Goal: Task Accomplishment & Management: Manage account settings

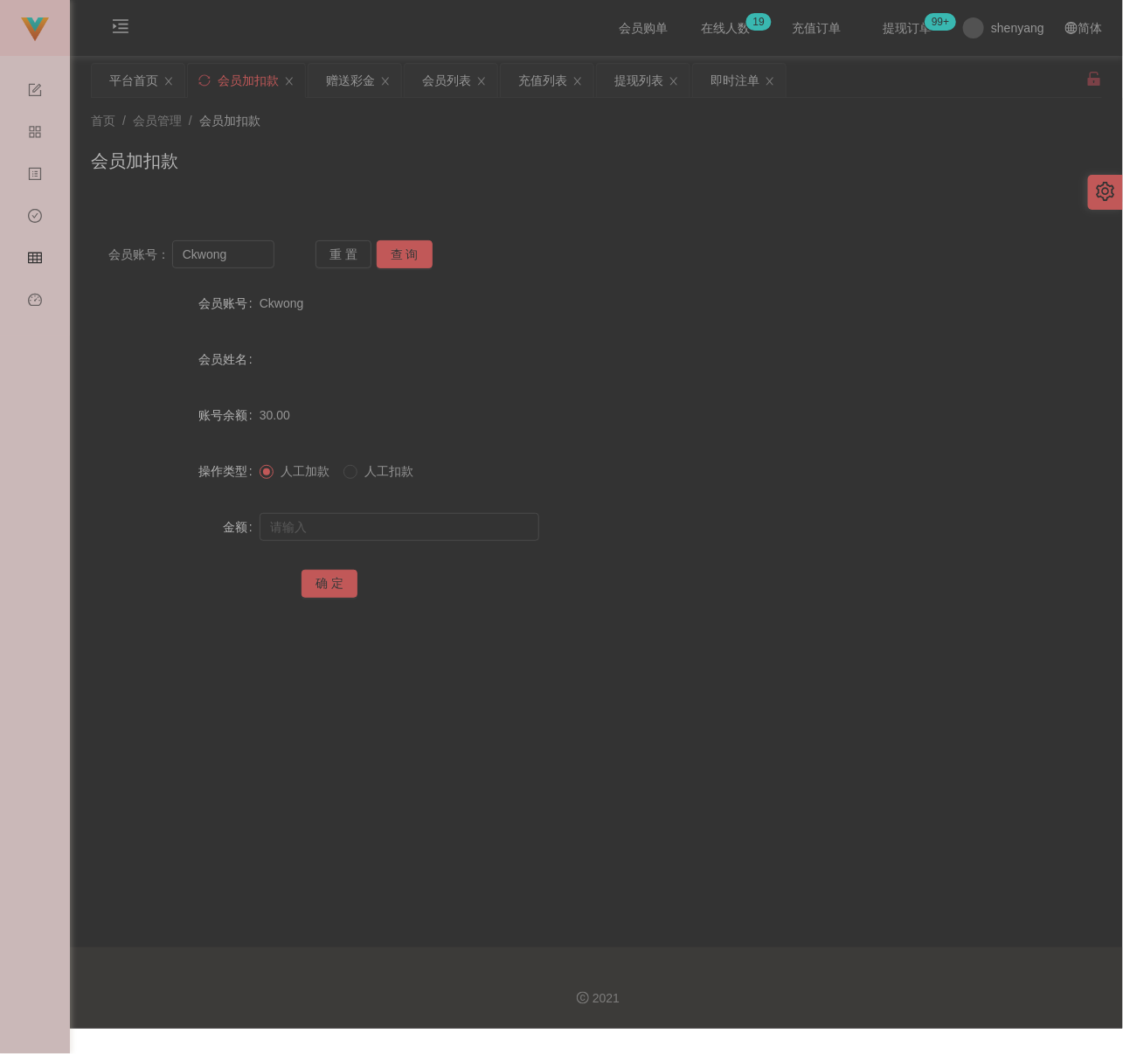
click at [440, 127] on div "首页 / 会员管理 / 会员加扣款 /" at bounding box center [596, 121] width 1011 height 18
click at [431, 81] on div "会员列表" at bounding box center [446, 80] width 49 height 33
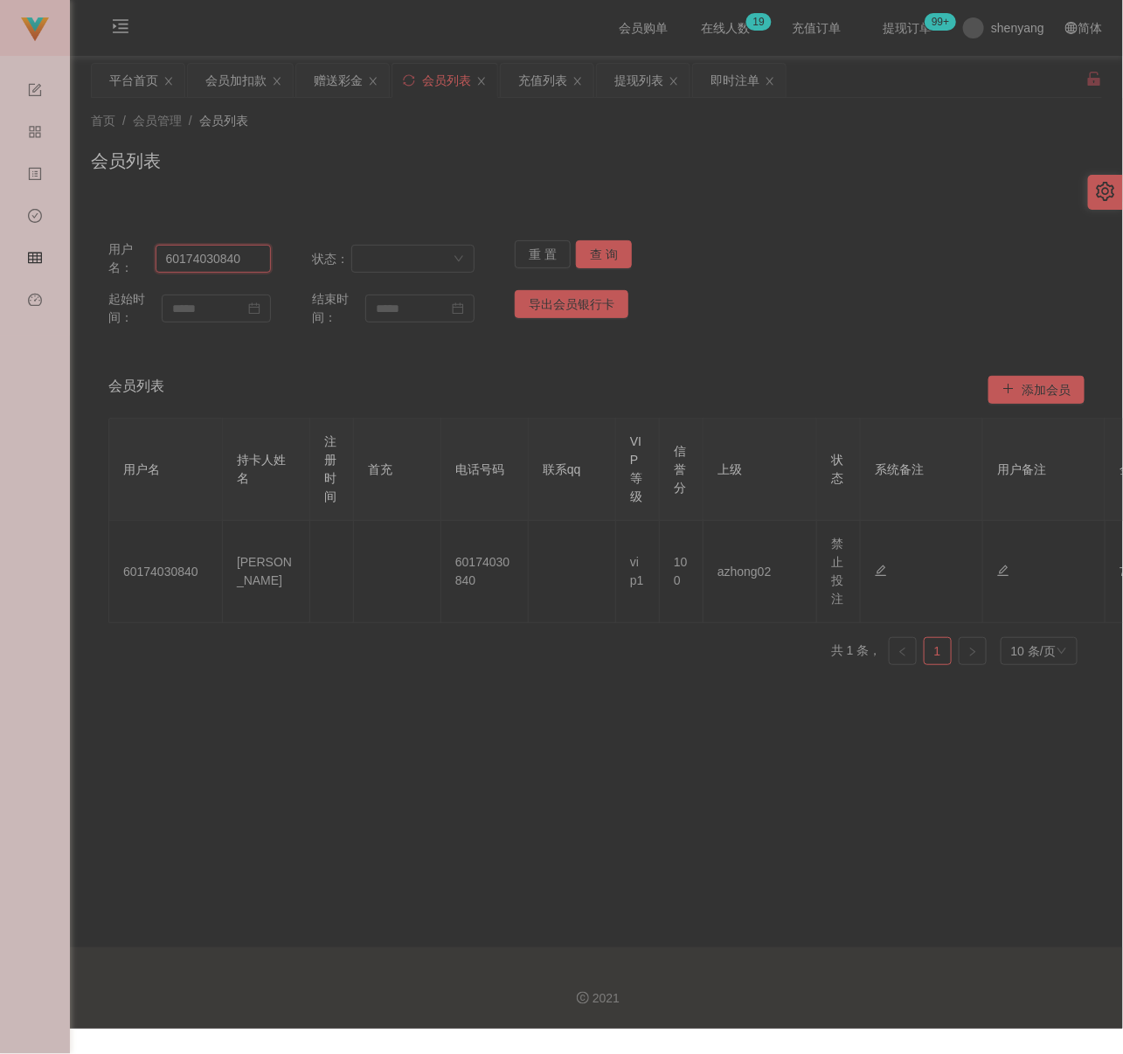
click at [247, 258] on input "60174030840" at bounding box center [213, 259] width 116 height 28
paste input "gowe951753"
type input "gowe951753"
click at [600, 252] on button "查 询" at bounding box center [604, 254] width 56 height 28
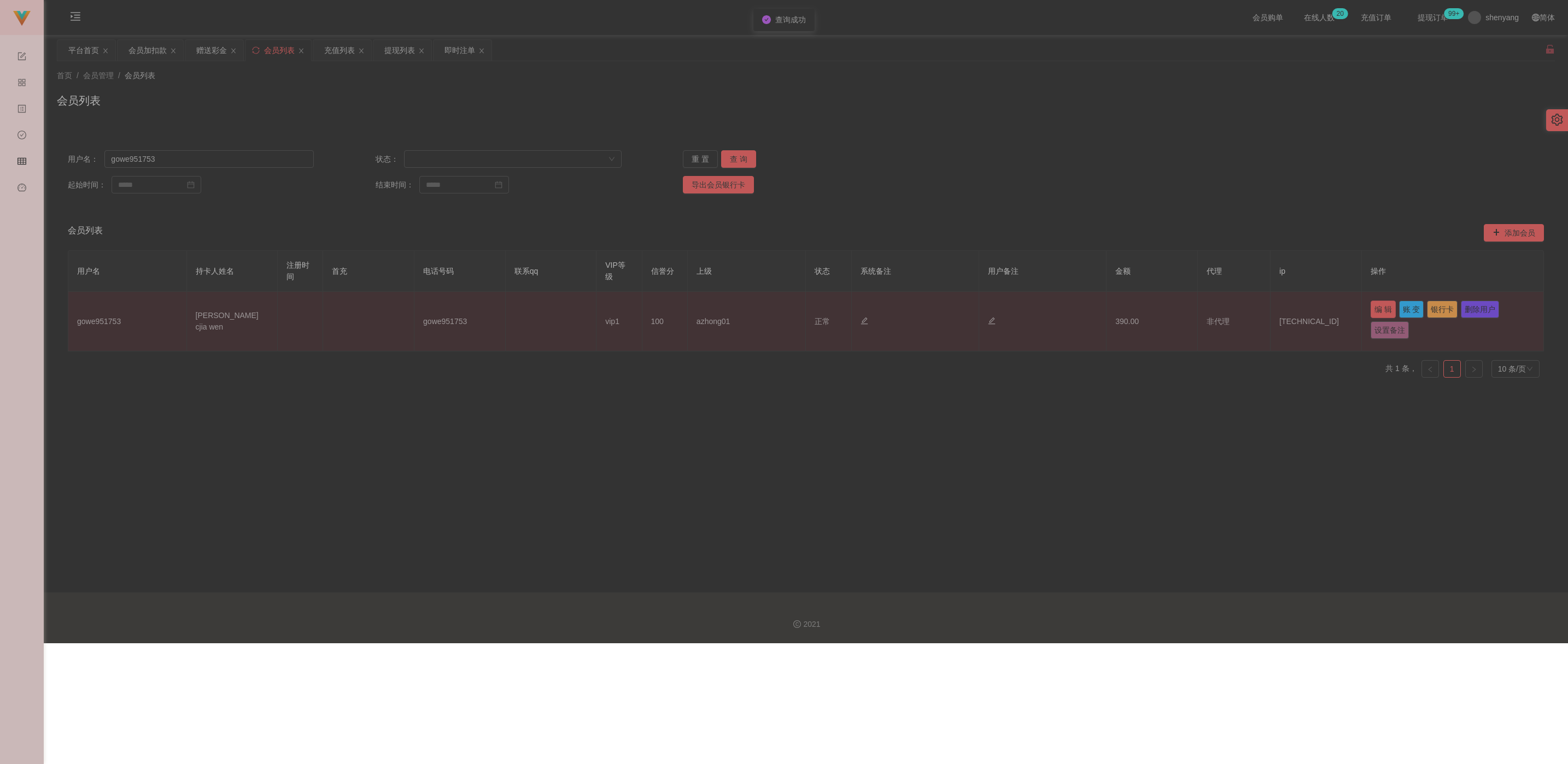
click at [702, 307] on button "编 辑" at bounding box center [1383, 309] width 25 height 18
type input "gowe951753"
type input "[PERSON_NAME] cjia wen"
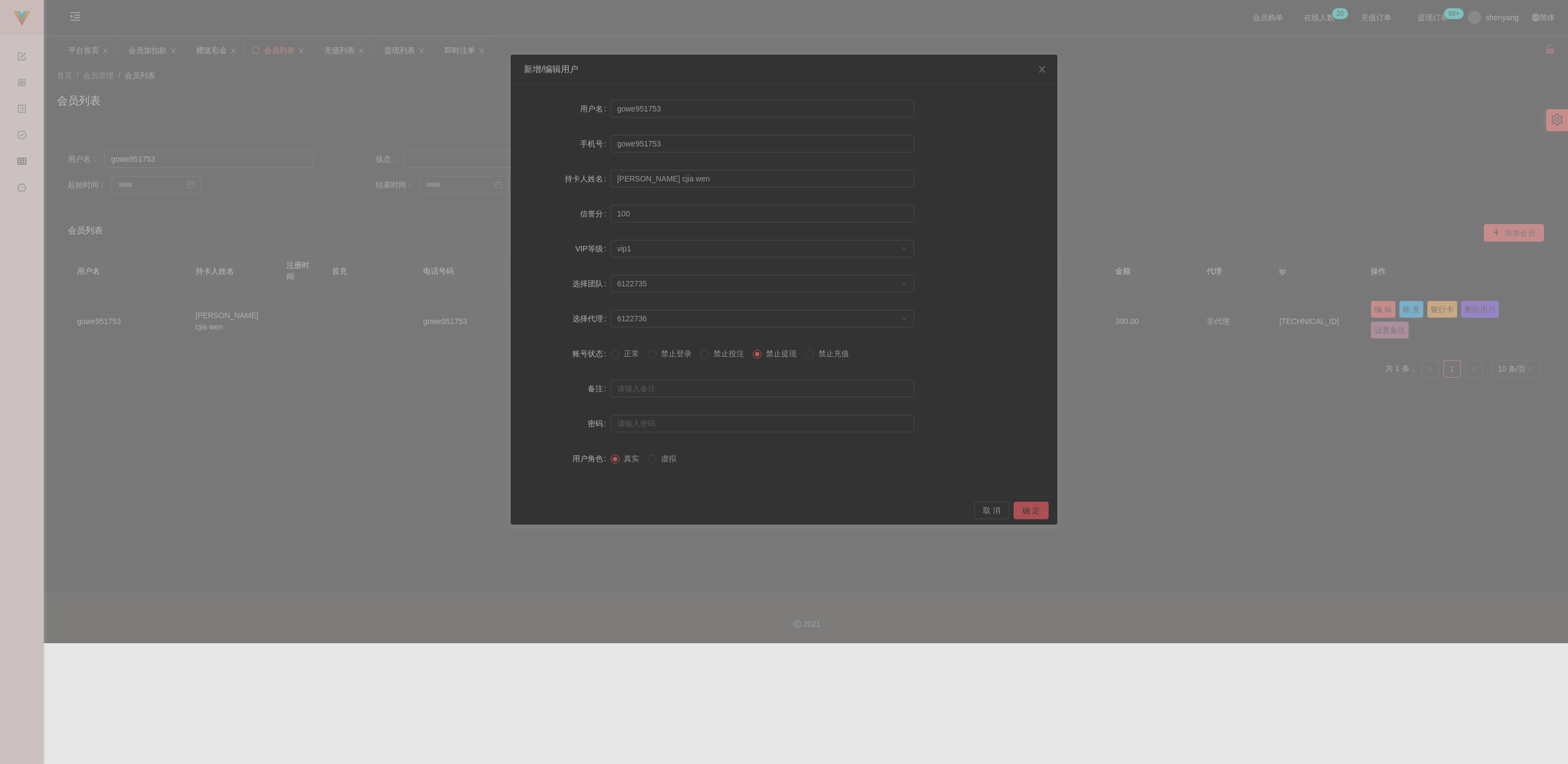
click at [702, 508] on button "确 定" at bounding box center [1032, 511] width 35 height 18
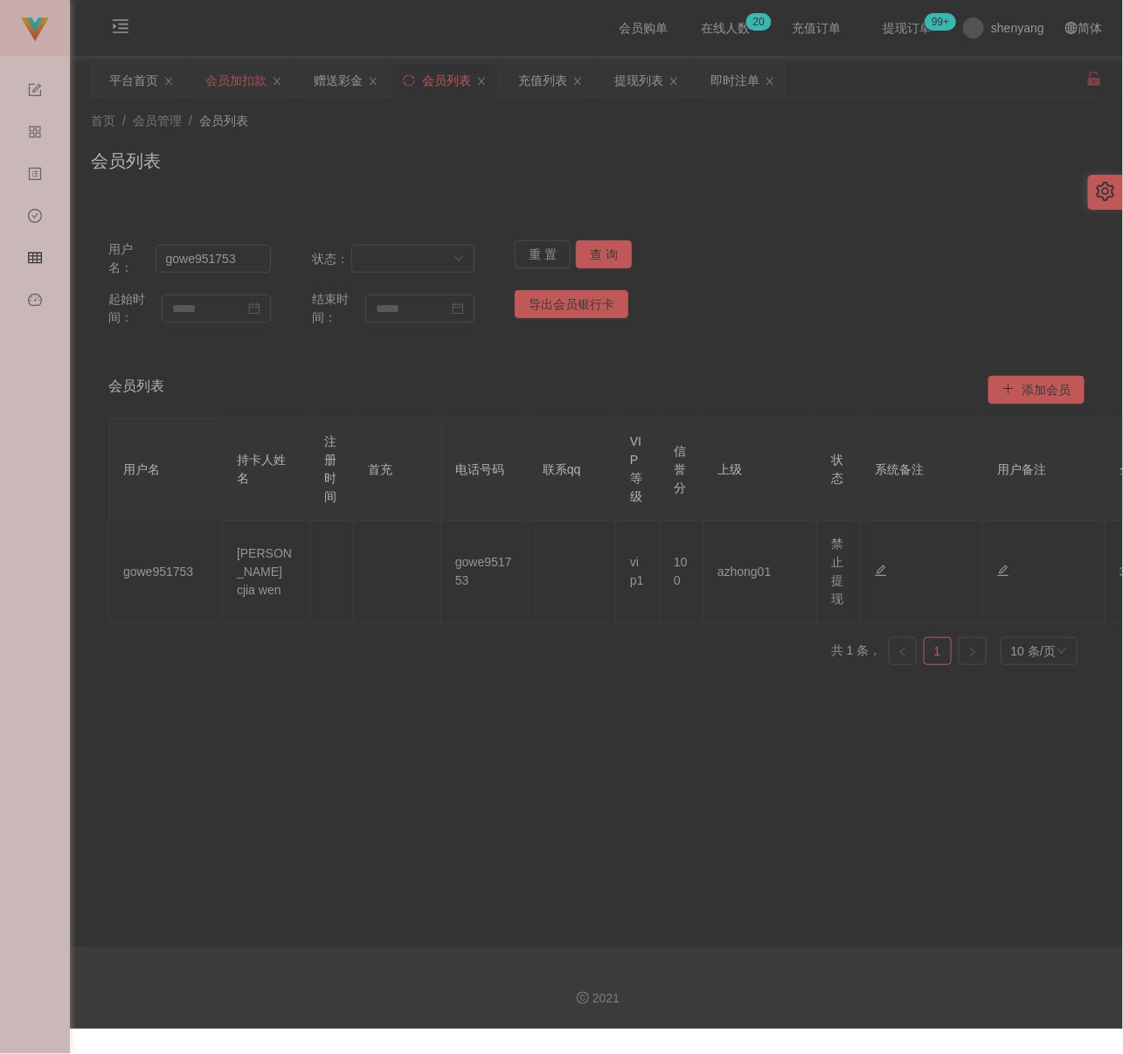
click at [229, 79] on div "会员加扣款" at bounding box center [235, 80] width 61 height 33
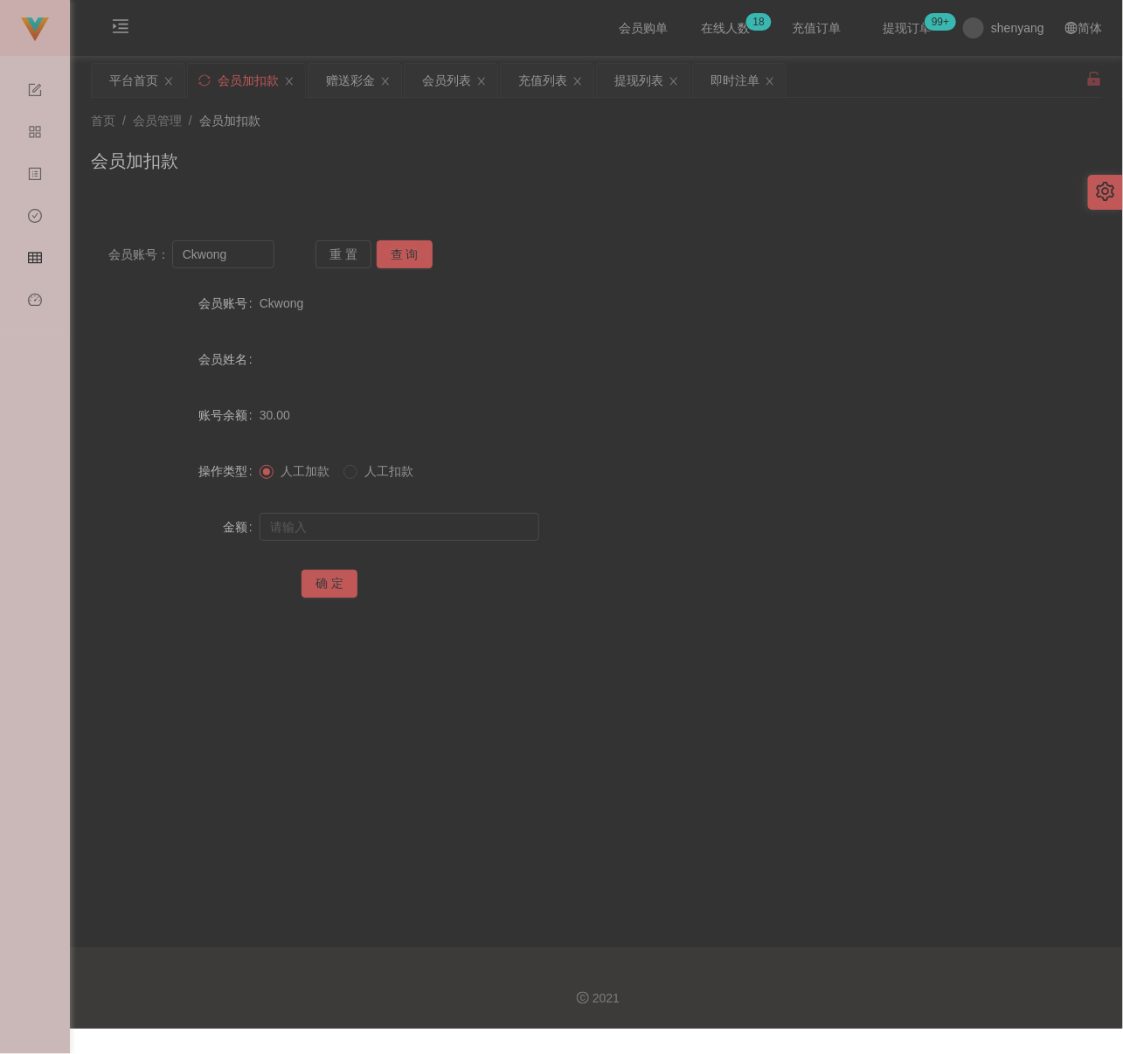
click at [443, 149] on div "会员加扣款" at bounding box center [596, 168] width 1011 height 40
click at [252, 265] on input "Ckwong" at bounding box center [223, 254] width 102 height 28
paste input "jn99"
type input "jn99"
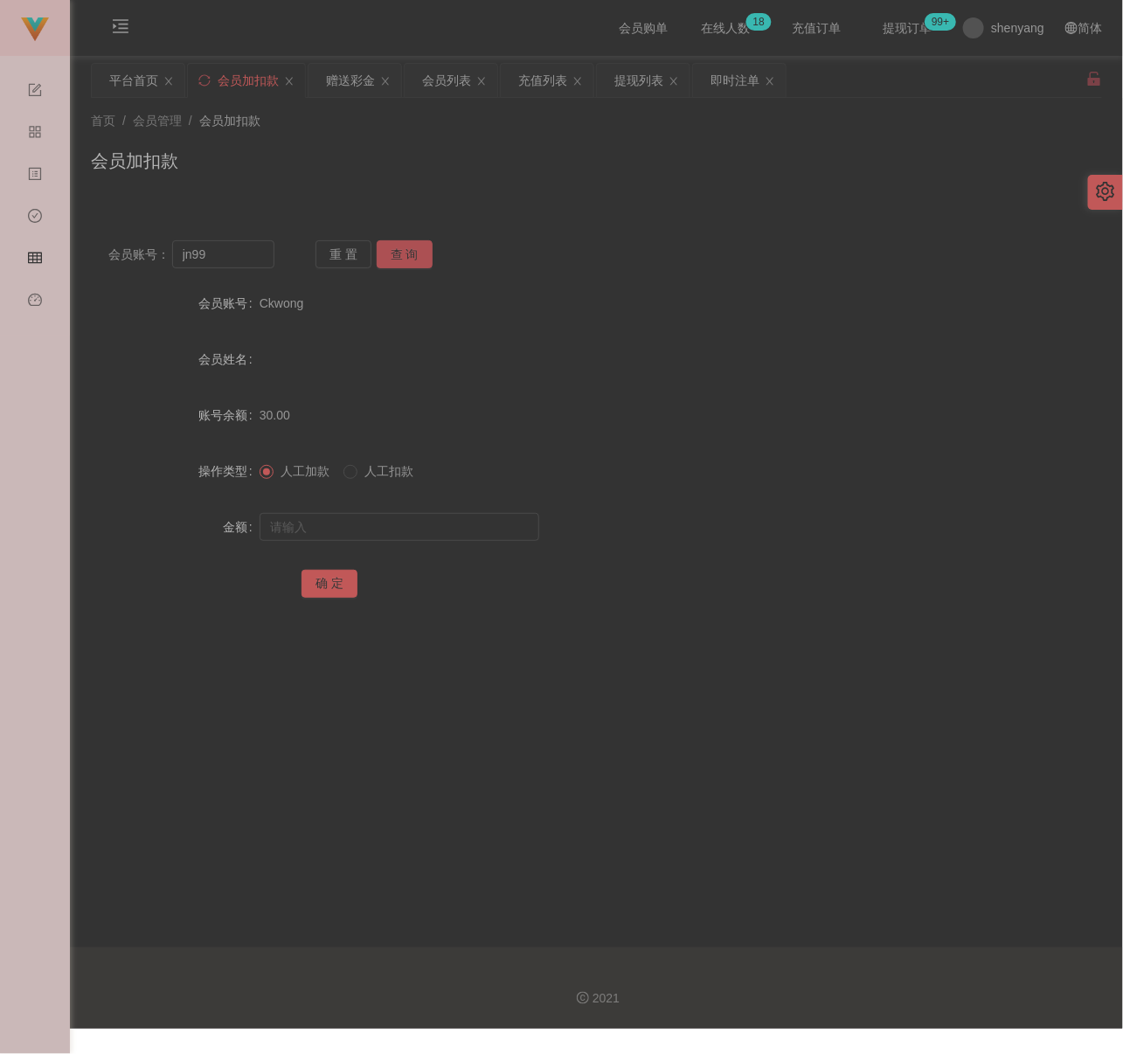
click at [411, 254] on button "查 询" at bounding box center [405, 254] width 56 height 28
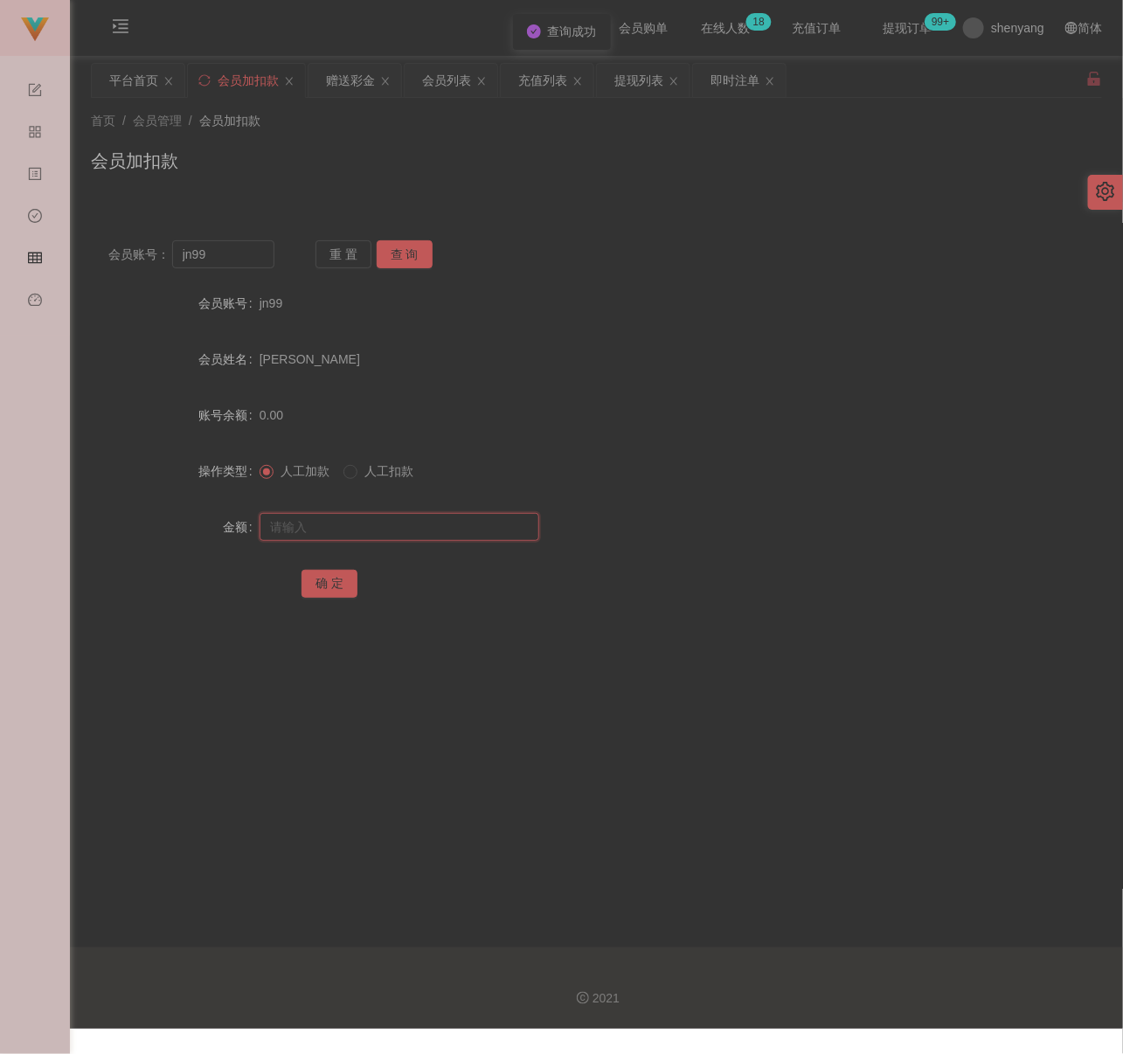
click at [419, 522] on input "text" at bounding box center [399, 527] width 280 height 28
click at [486, 530] on input "text" at bounding box center [399, 527] width 280 height 28
paste input "200"
type input "200"
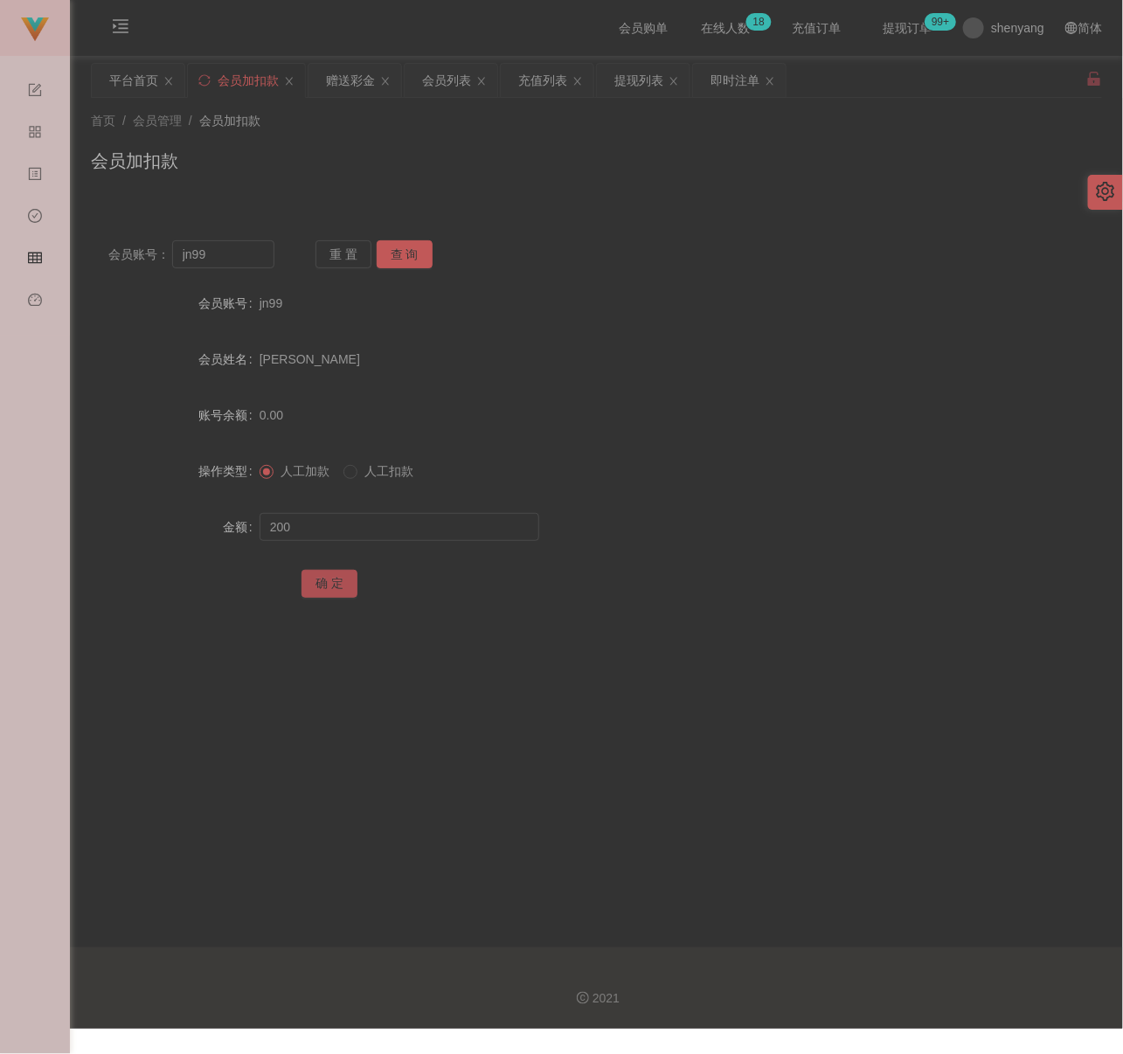
click at [341, 580] on button "确 定" at bounding box center [329, 584] width 56 height 28
click at [435, 148] on div "会员加扣款" at bounding box center [596, 168] width 1011 height 40
click at [239, 257] on input "jn99" at bounding box center [223, 254] width 102 height 28
paste input "Sweety84"
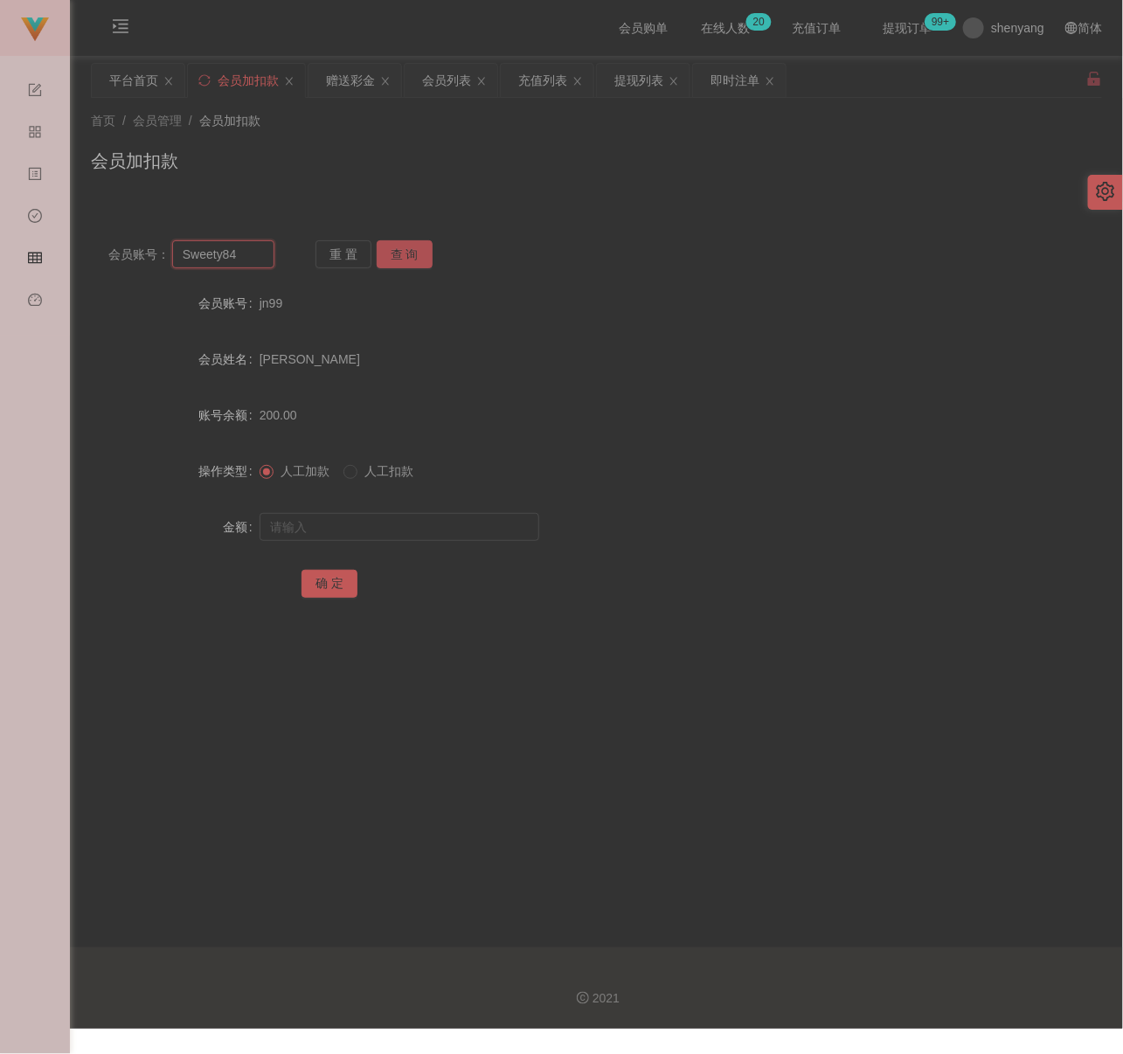
type input "Sweety84"
click at [423, 247] on button "查 询" at bounding box center [405, 254] width 56 height 28
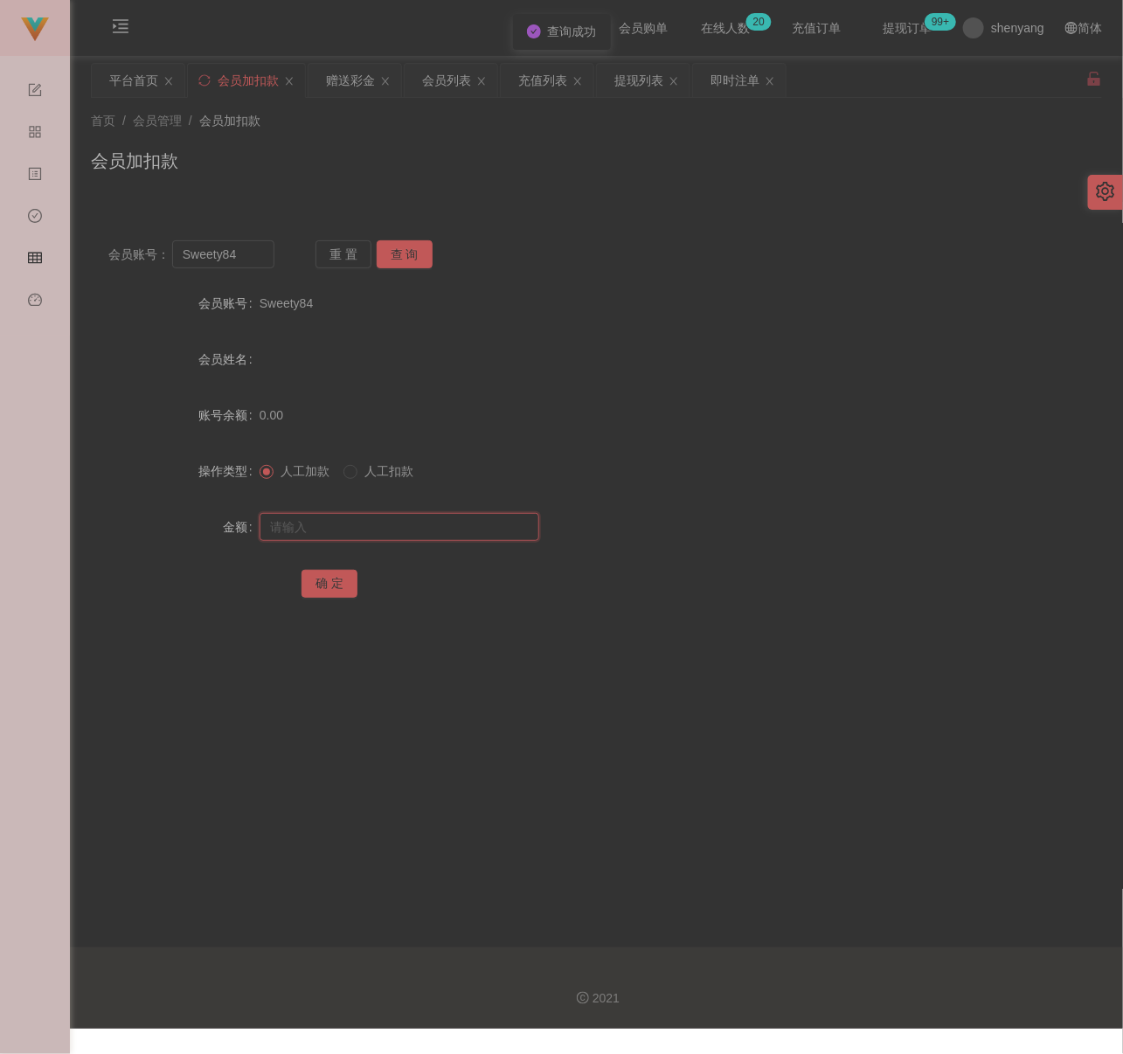
click at [378, 524] on input "text" at bounding box center [399, 527] width 280 height 28
click at [352, 529] on input "text" at bounding box center [399, 527] width 280 height 28
paste input "100"
type input "100"
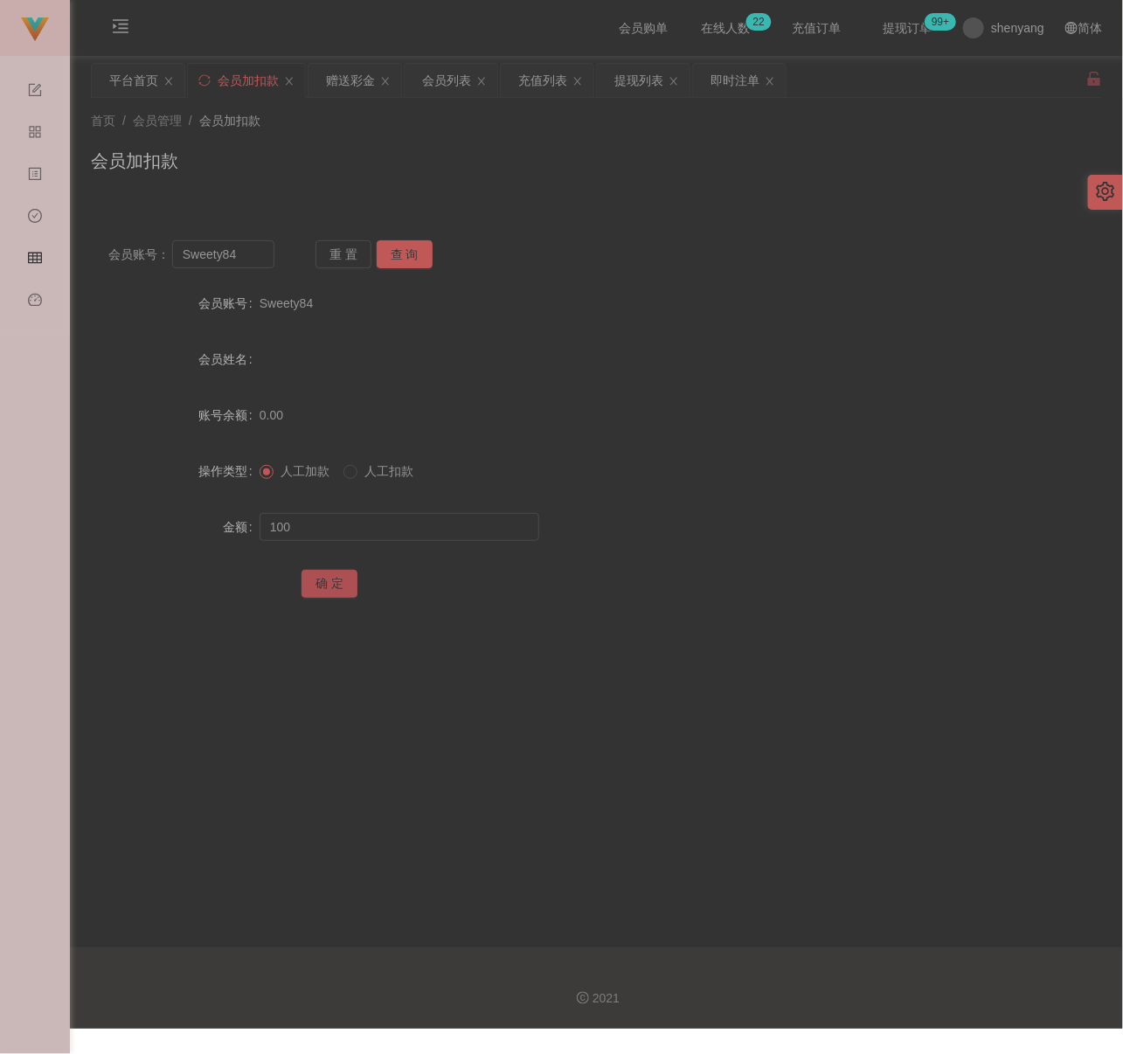
click at [338, 577] on button "确 定" at bounding box center [329, 584] width 56 height 28
click at [472, 149] on div "会员加扣款" at bounding box center [596, 168] width 1011 height 40
click at [242, 252] on input "Sweety84" at bounding box center [223, 254] width 102 height 28
paste input "Ckwong"
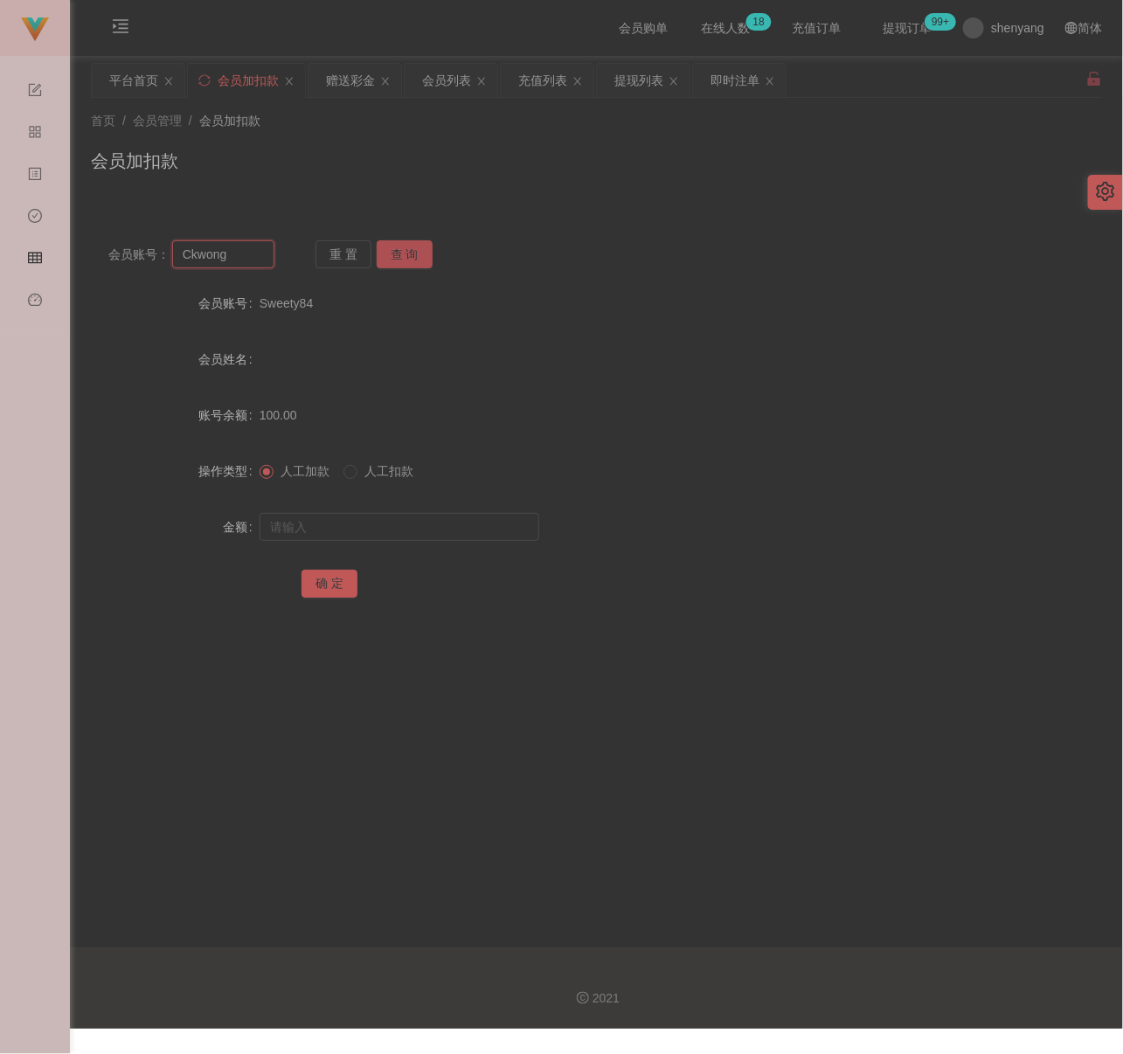
type input "Ckwong"
click at [391, 252] on button "查 询" at bounding box center [405, 254] width 56 height 28
click at [365, 519] on input "text" at bounding box center [399, 527] width 280 height 28
click at [456, 537] on input "text" at bounding box center [399, 527] width 280 height 28
paste input "300"
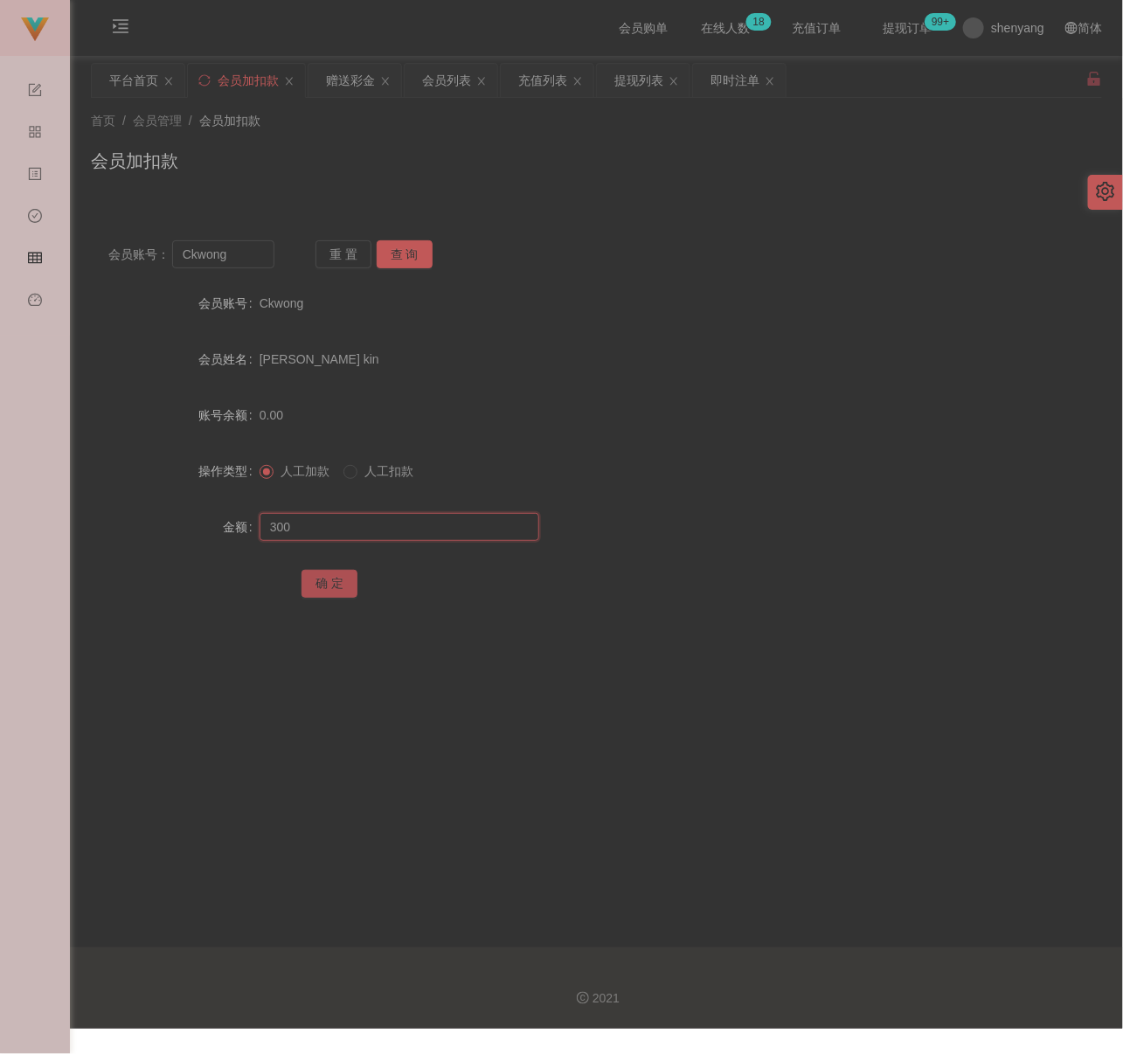
type input "300"
click at [334, 579] on button "确 定" at bounding box center [329, 584] width 56 height 28
click at [574, 157] on div "会员加扣款" at bounding box center [596, 168] width 1011 height 40
click at [1040, 598] on div "确 定" at bounding box center [596, 582] width 1011 height 35
click at [242, 252] on input "Ckwong" at bounding box center [223, 254] width 102 height 28
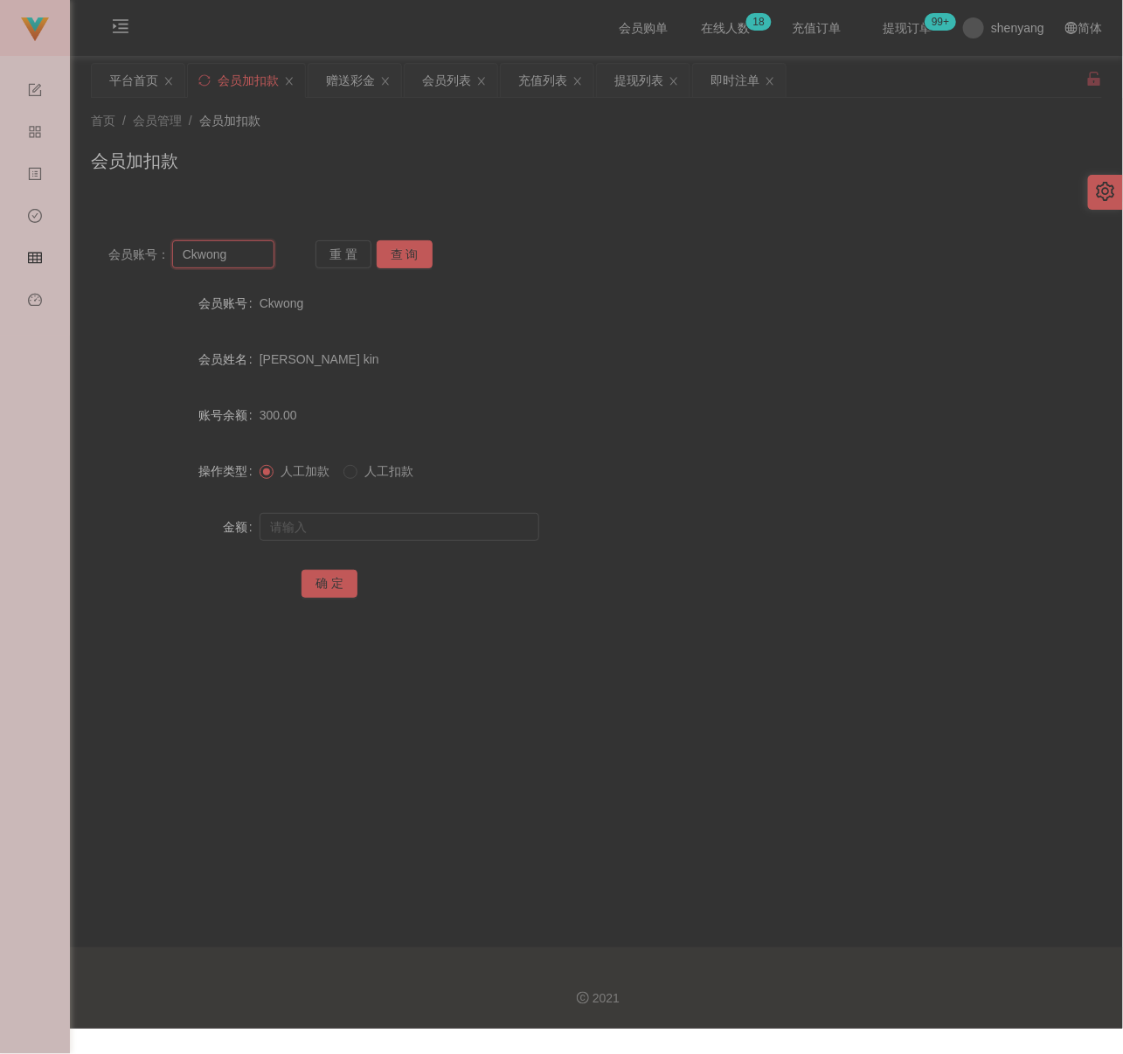
click at [242, 252] on input "Ckwong" at bounding box center [223, 254] width 102 height 28
paste input "0175997491"
type input "0175997491"
drag, startPoint x: 401, startPoint y: 252, endPoint x: 404, endPoint y: 275, distance: 22.9
click at [401, 252] on button "查 询" at bounding box center [405, 254] width 56 height 28
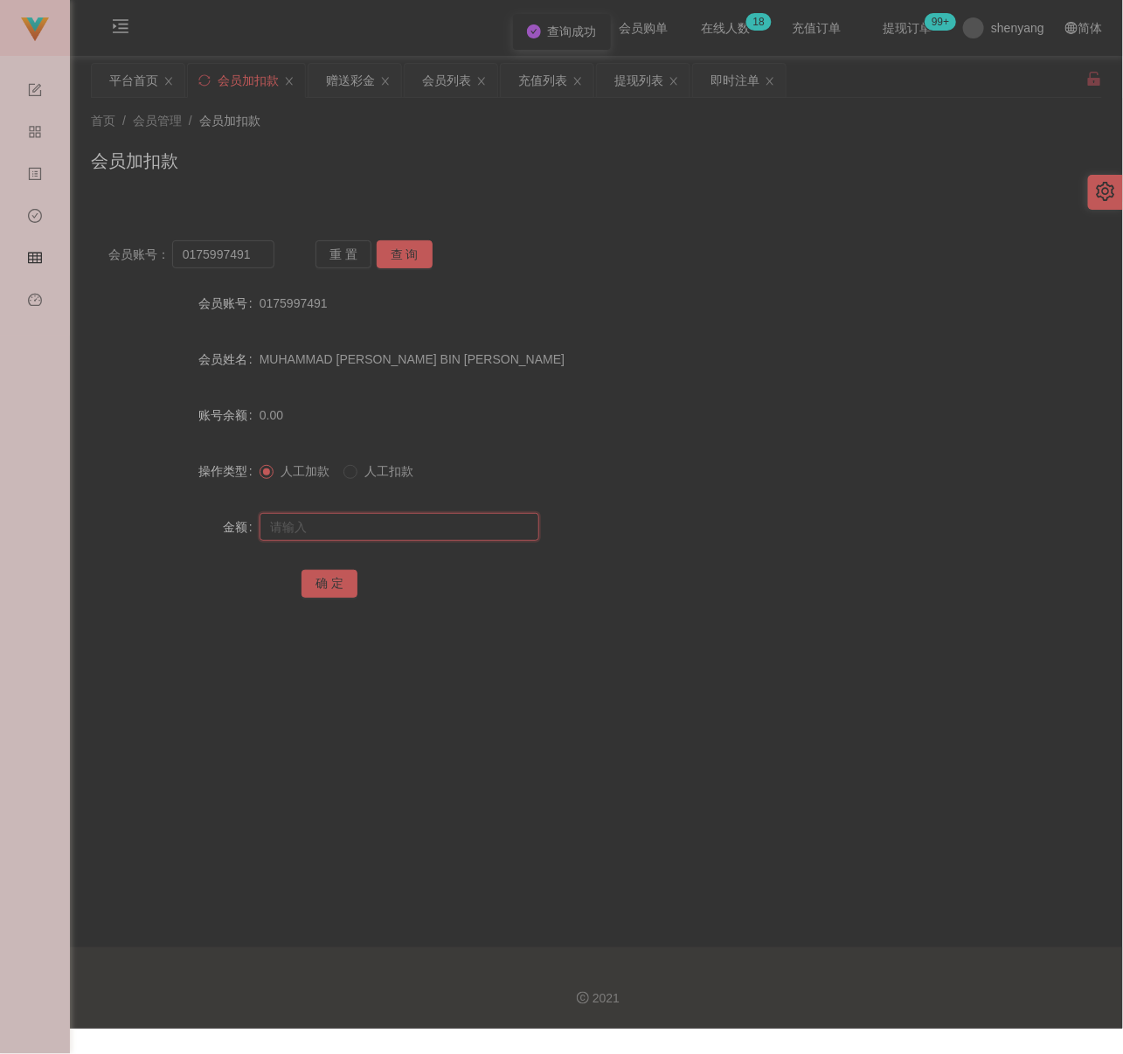
click at [384, 527] on input "text" at bounding box center [399, 527] width 280 height 28
click at [454, 524] on input "text" at bounding box center [399, 527] width 280 height 28
paste input "100"
type input "100"
click at [333, 583] on button "确 定" at bounding box center [329, 584] width 56 height 28
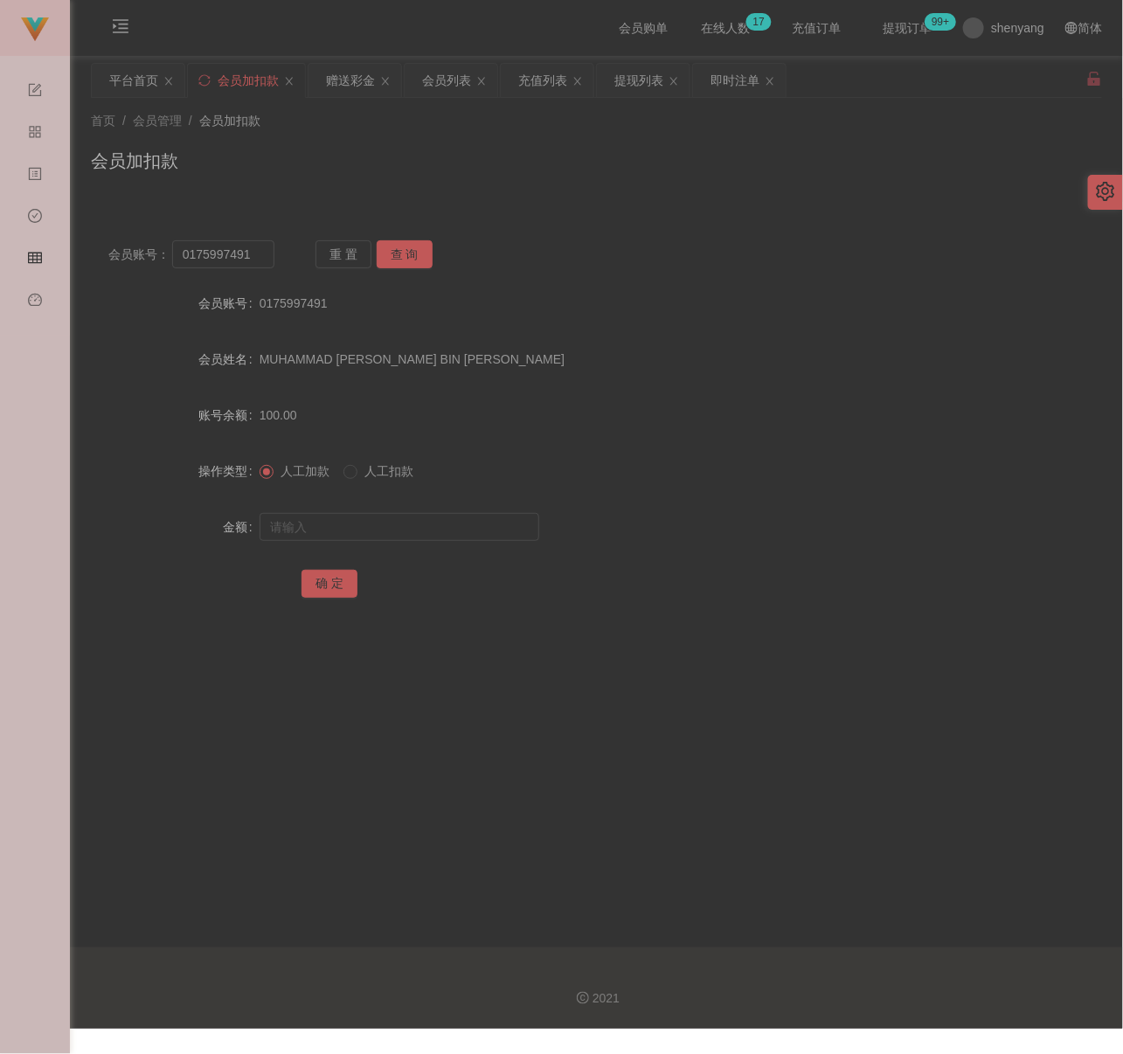
click at [912, 116] on div "首页 / 会员管理 / 会员加扣款 /" at bounding box center [596, 121] width 1011 height 18
click at [920, 131] on div "首页 / 会员管理 / 会员加扣款 / 会员加扣款" at bounding box center [596, 150] width 1011 height 76
